Goal: Task Accomplishment & Management: Use online tool/utility

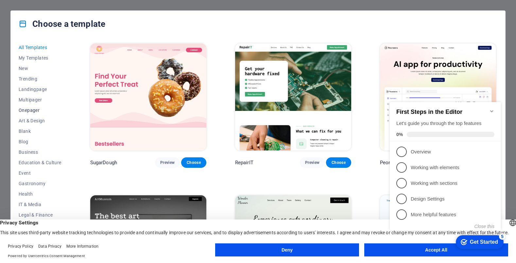
click at [28, 111] on span "Onepager" at bounding box center [40, 110] width 43 height 5
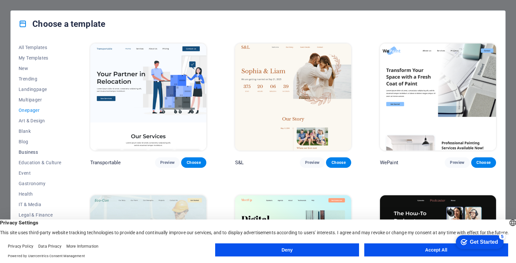
click at [36, 149] on button "Business" at bounding box center [40, 152] width 43 height 10
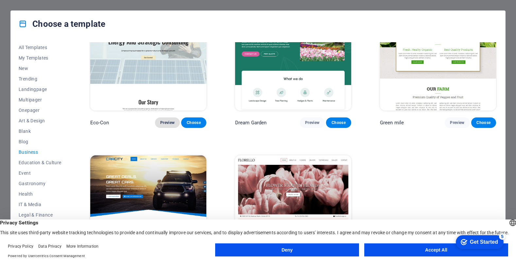
scroll to position [74, 0]
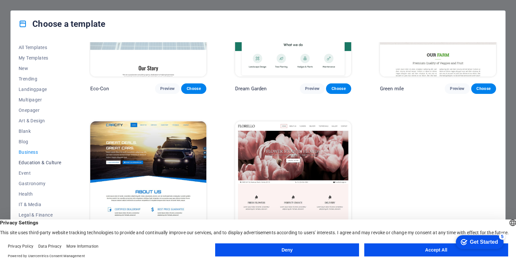
click at [38, 162] on span "Education & Culture" at bounding box center [40, 162] width 43 height 5
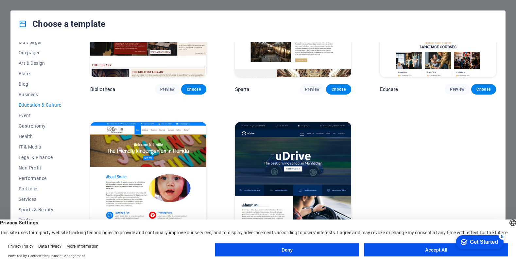
scroll to position [60, 0]
click at [30, 188] on span "Portfolio" at bounding box center [40, 186] width 43 height 5
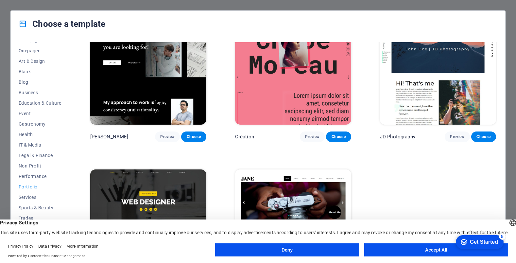
scroll to position [225, 0]
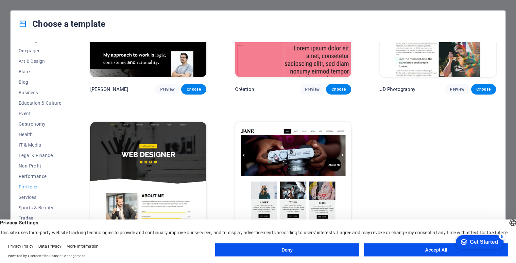
click at [420, 248] on button "Accept All" at bounding box center [436, 249] width 144 height 13
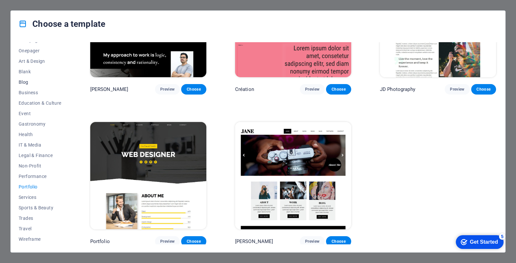
scroll to position [0, 0]
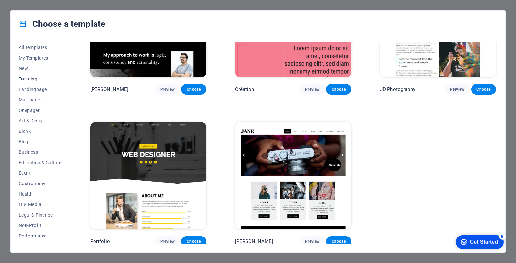
click at [30, 79] on span "Trending" at bounding box center [40, 78] width 43 height 5
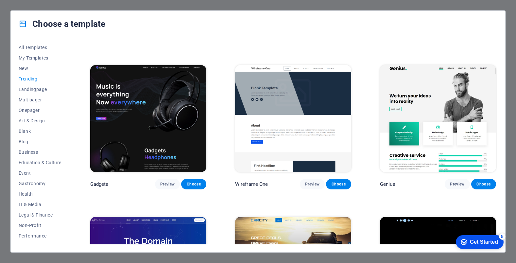
scroll to position [454, 0]
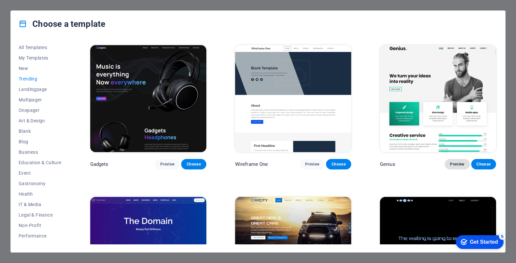
click at [451, 162] on span "Preview" at bounding box center [457, 164] width 14 height 5
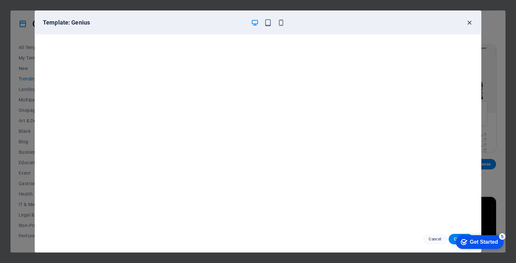
click at [470, 21] on icon "button" at bounding box center [470, 23] width 8 height 8
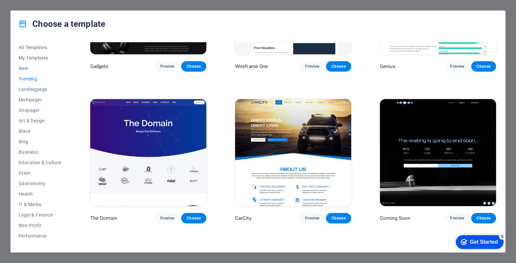
scroll to position [552, 0]
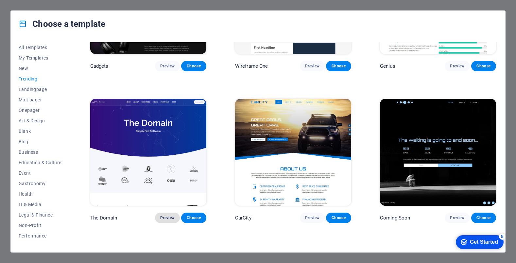
click at [169, 215] on span "Preview" at bounding box center [167, 217] width 14 height 5
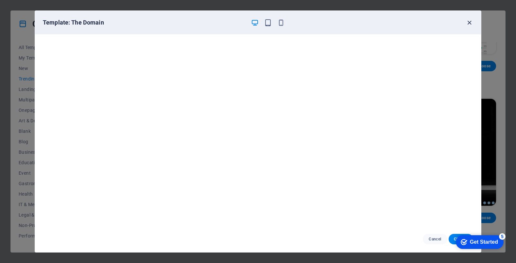
click at [467, 22] on icon "button" at bounding box center [470, 23] width 8 height 8
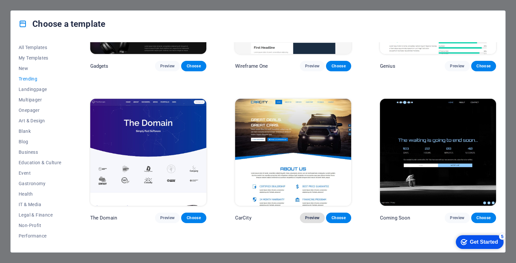
click at [307, 215] on span "Preview" at bounding box center [312, 217] width 14 height 5
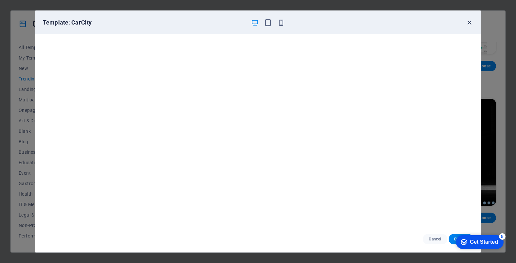
click at [468, 22] on icon "button" at bounding box center [470, 23] width 8 height 8
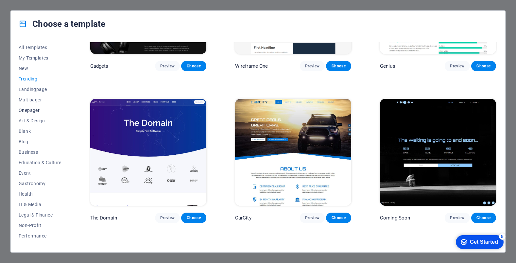
click at [31, 111] on span "Onepager" at bounding box center [40, 110] width 43 height 5
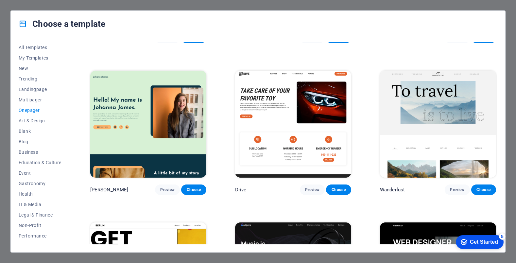
scroll to position [409, 0]
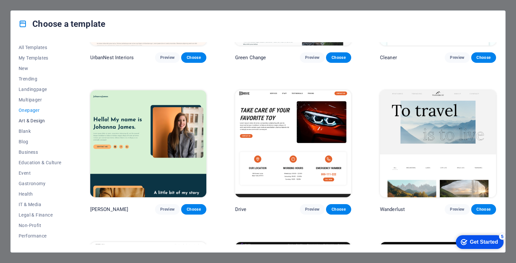
click at [37, 119] on span "Art & Design" at bounding box center [40, 120] width 43 height 5
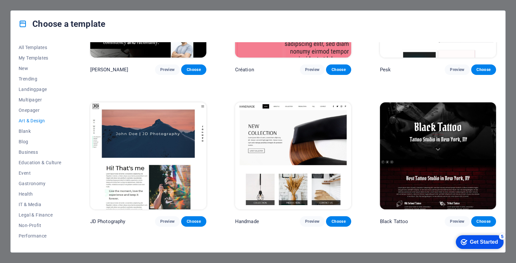
scroll to position [98, 0]
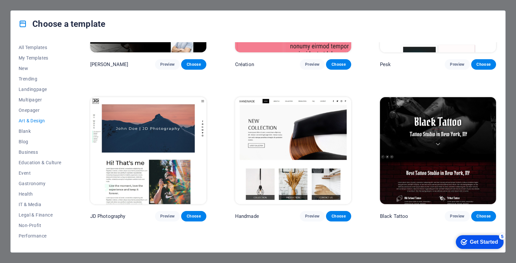
click at [269, 162] on img at bounding box center [293, 150] width 116 height 107
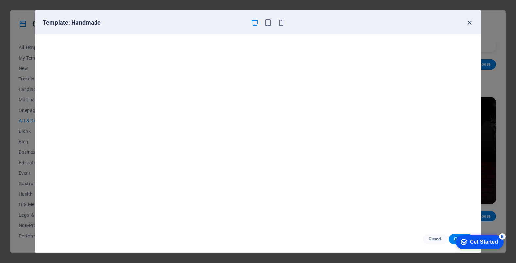
click at [468, 23] on icon "button" at bounding box center [470, 23] width 8 height 8
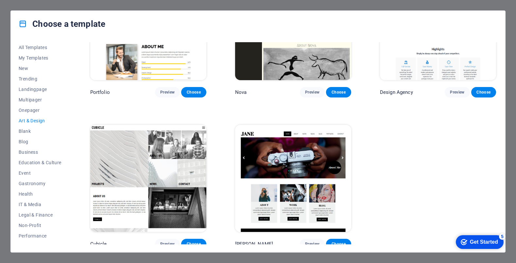
scroll to position [527, 0]
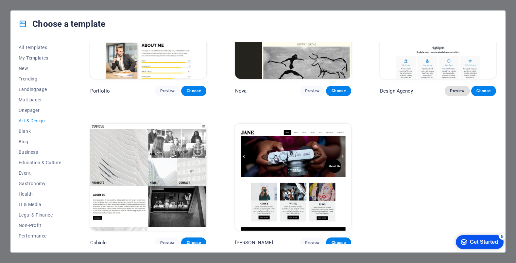
click at [452, 88] on span "Preview" at bounding box center [457, 90] width 14 height 5
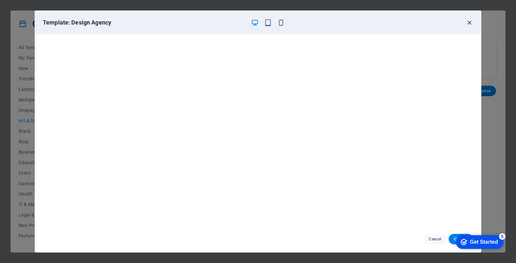
click at [469, 25] on icon "button" at bounding box center [470, 23] width 8 height 8
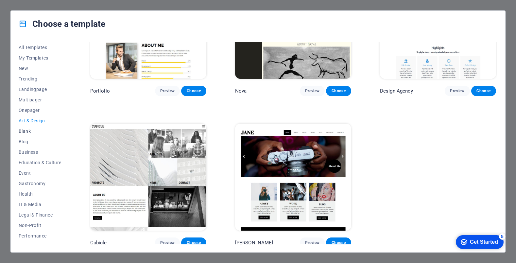
click at [20, 131] on span "Blank" at bounding box center [40, 130] width 43 height 5
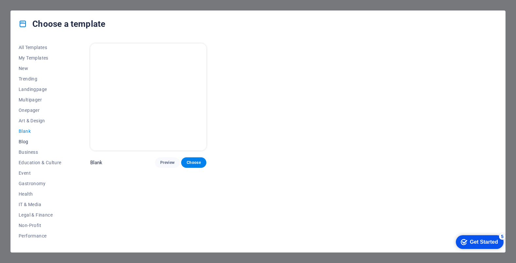
click at [25, 144] on span "Blog" at bounding box center [40, 141] width 43 height 5
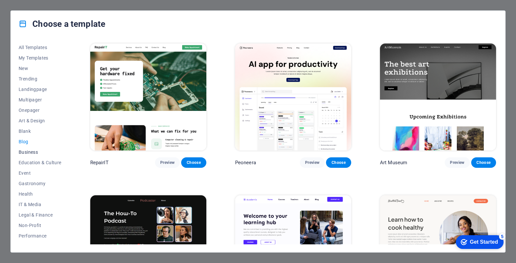
click at [32, 154] on span "Business" at bounding box center [40, 151] width 43 height 5
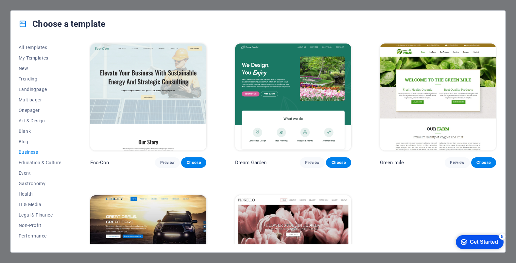
click at [98, 135] on img at bounding box center [148, 96] width 116 height 107
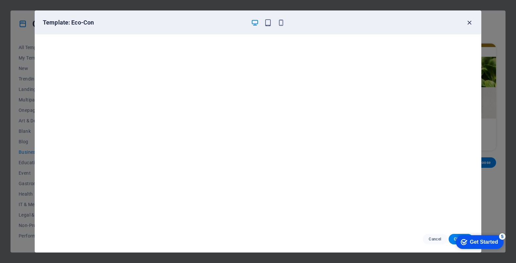
click at [468, 21] on icon "button" at bounding box center [470, 23] width 8 height 8
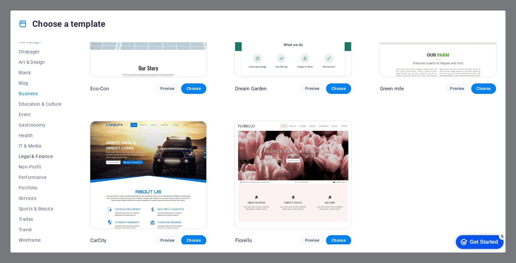
scroll to position [60, 0]
click at [31, 186] on span "Portfolio" at bounding box center [40, 186] width 43 height 5
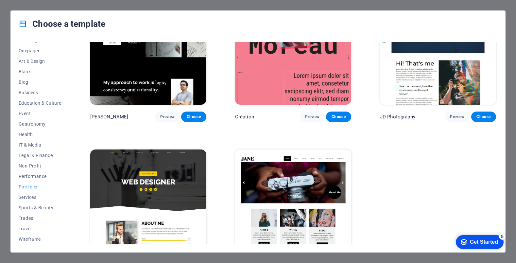
scroll to position [225, 0]
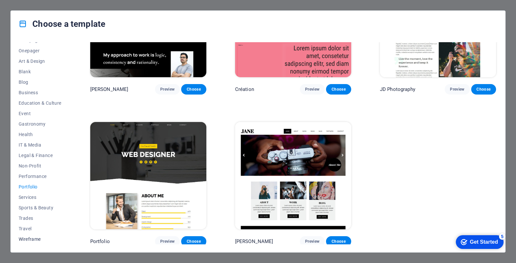
click at [34, 241] on span "Wireframe" at bounding box center [40, 238] width 43 height 5
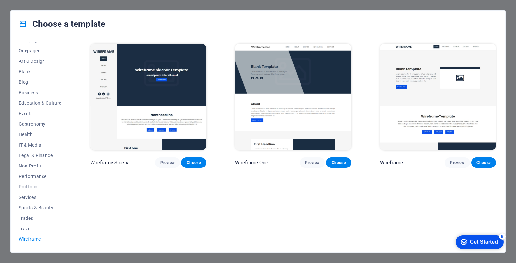
click at [236, 139] on img at bounding box center [293, 96] width 116 height 107
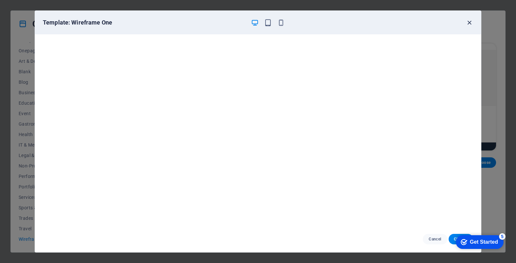
click at [467, 23] on icon "button" at bounding box center [470, 23] width 8 height 8
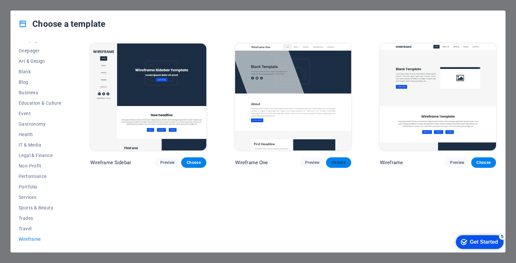
click at [330, 162] on button "Choose" at bounding box center [338, 162] width 25 height 10
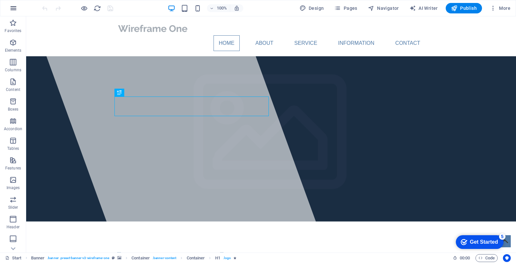
click at [13, 6] on icon "button" at bounding box center [13, 8] width 8 height 8
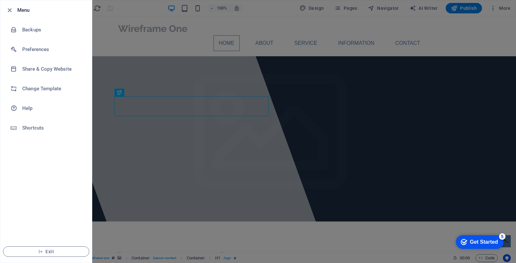
click at [56, 211] on ul "Menu Backups Preferences Share & Copy Website Change Template Help Shortcuts Ex…" at bounding box center [46, 131] width 92 height 262
click at [139, 229] on div at bounding box center [258, 131] width 516 height 263
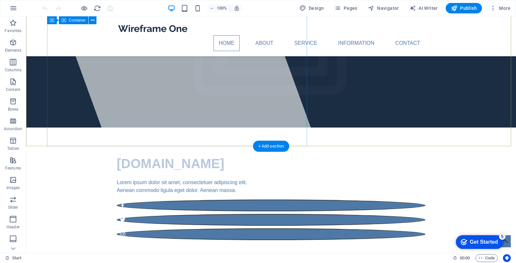
scroll to position [33, 0]
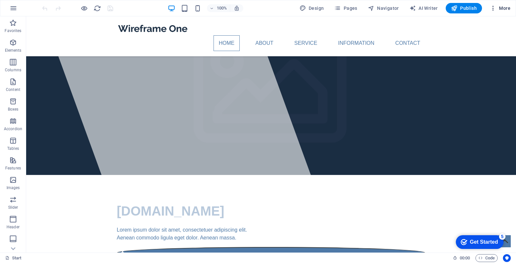
click at [499, 6] on span "More" at bounding box center [500, 8] width 21 height 7
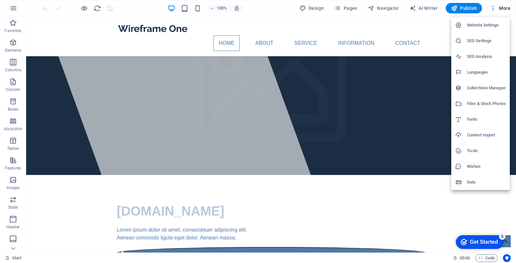
click at [413, 163] on div at bounding box center [258, 131] width 516 height 263
